Goal: Information Seeking & Learning: Learn about a topic

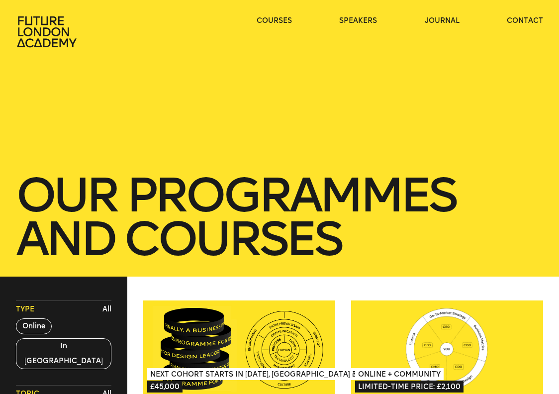
click at [161, 110] on div "our Programmes and courses" at bounding box center [279, 138] width 559 height 277
click at [28, 327] on button "Online" at bounding box center [34, 326] width 36 height 16
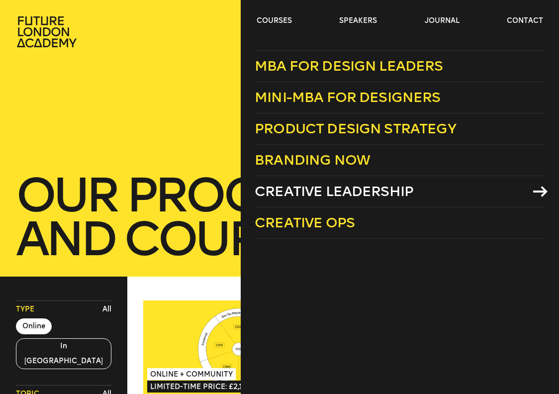
click at [311, 192] on span "Creative Leadership" at bounding box center [334, 191] width 159 height 16
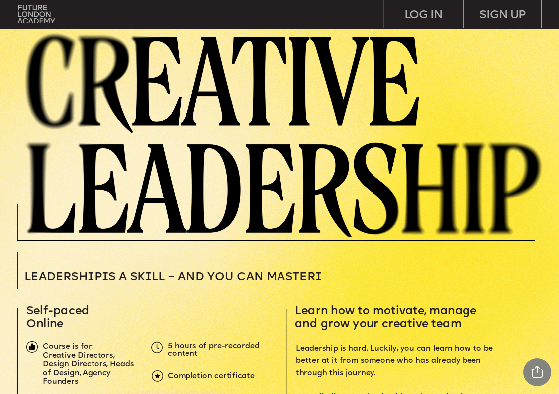
click at [25, 13] on img at bounding box center [36, 14] width 37 height 18
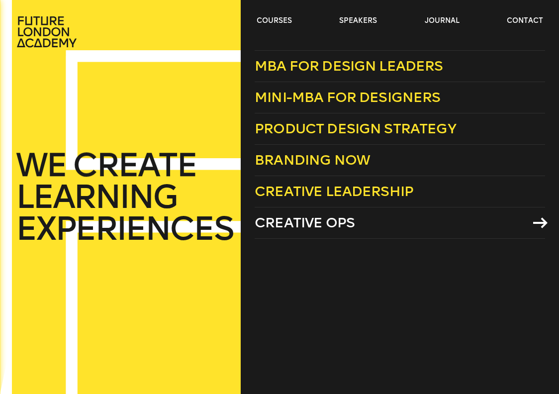
click at [299, 227] on span "Creative Ops" at bounding box center [305, 222] width 100 height 16
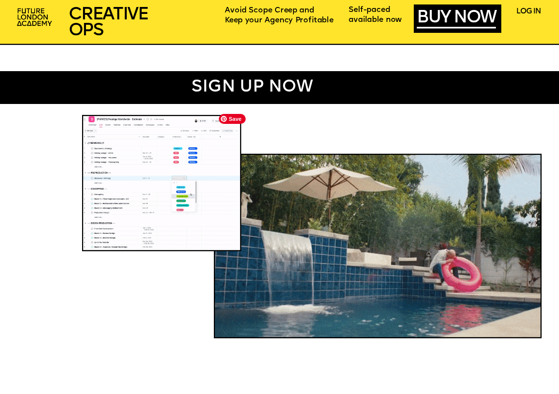
scroll to position [590, 0]
